Goal: Task Accomplishment & Management: Manage account settings

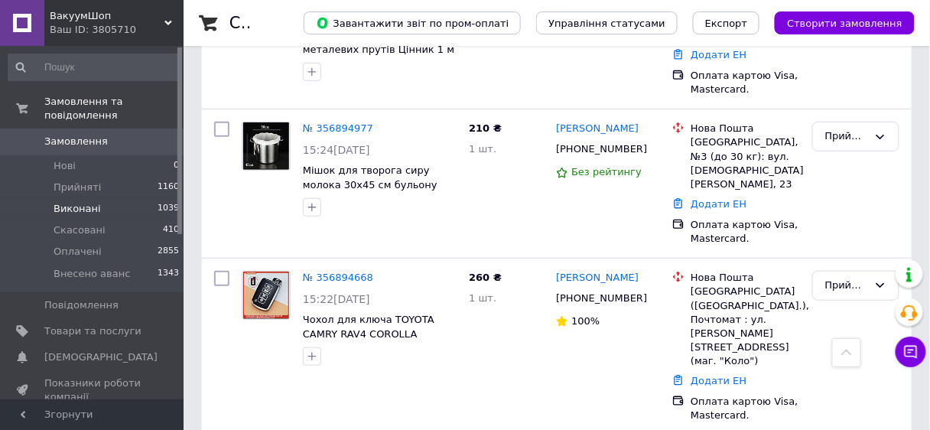
scroll to position [122, 0]
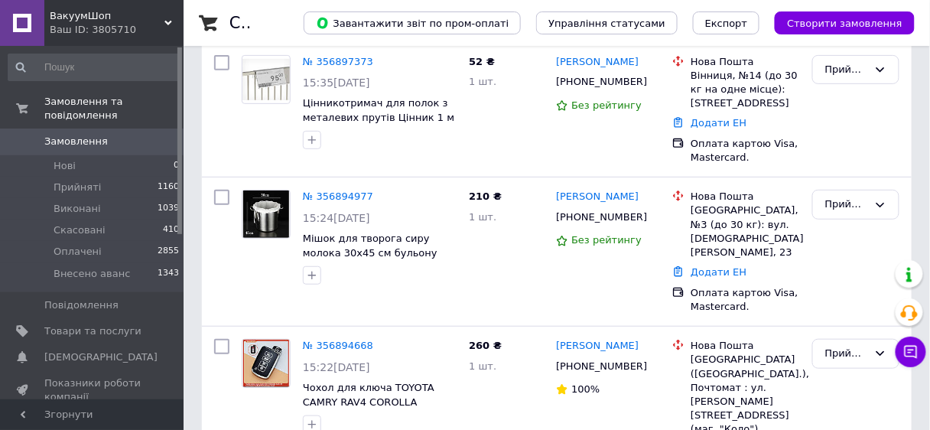
click at [76, 135] on span "Замовлення" at bounding box center [75, 142] width 63 height 14
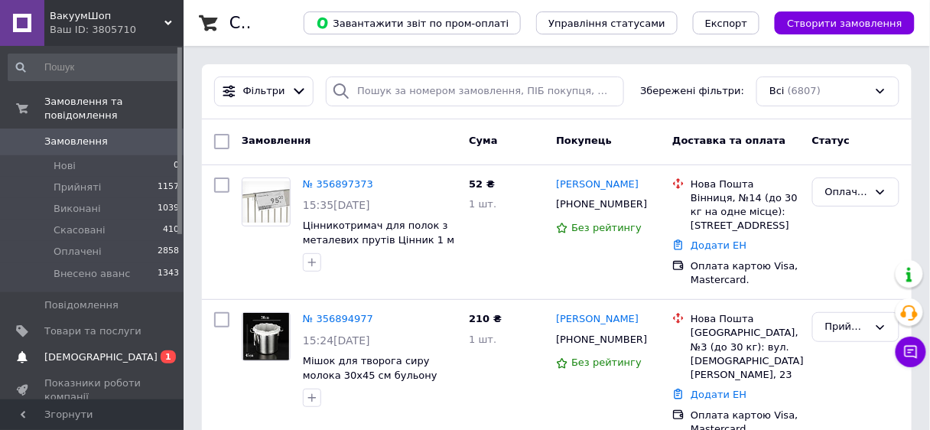
click at [162, 350] on span "1" at bounding box center [168, 356] width 15 height 13
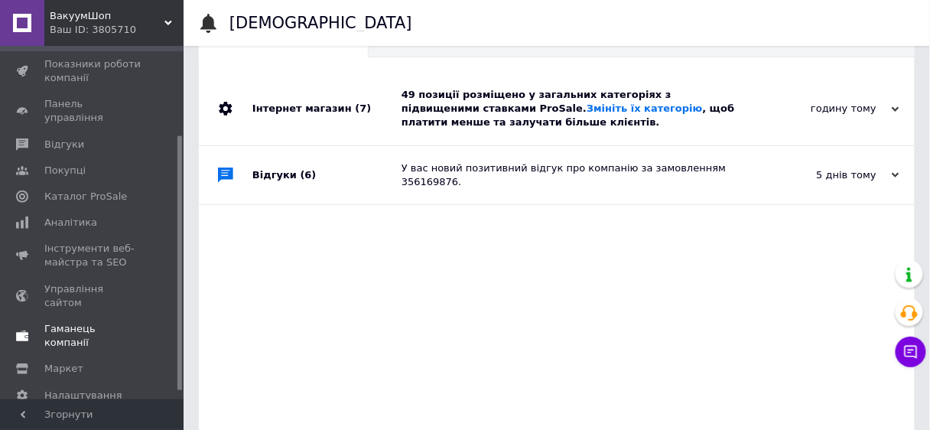
scroll to position [137, 0]
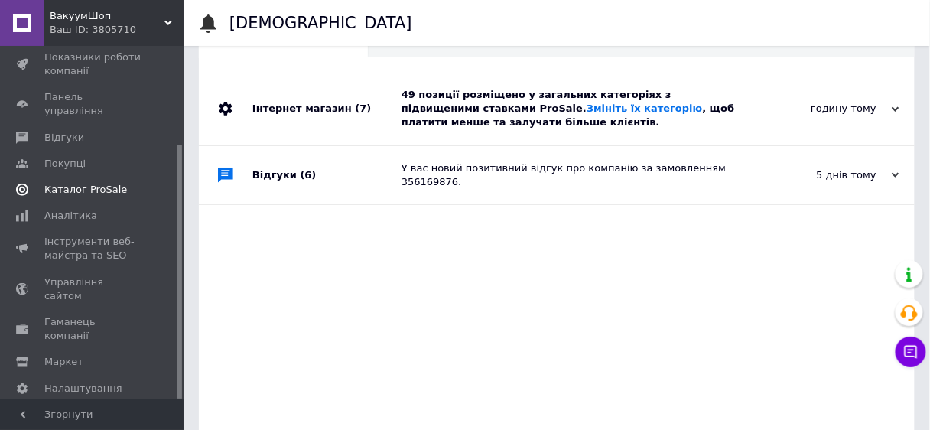
click at [91, 183] on span "Каталог ProSale" at bounding box center [85, 190] width 83 height 14
